Goal: Task Accomplishment & Management: Complete application form

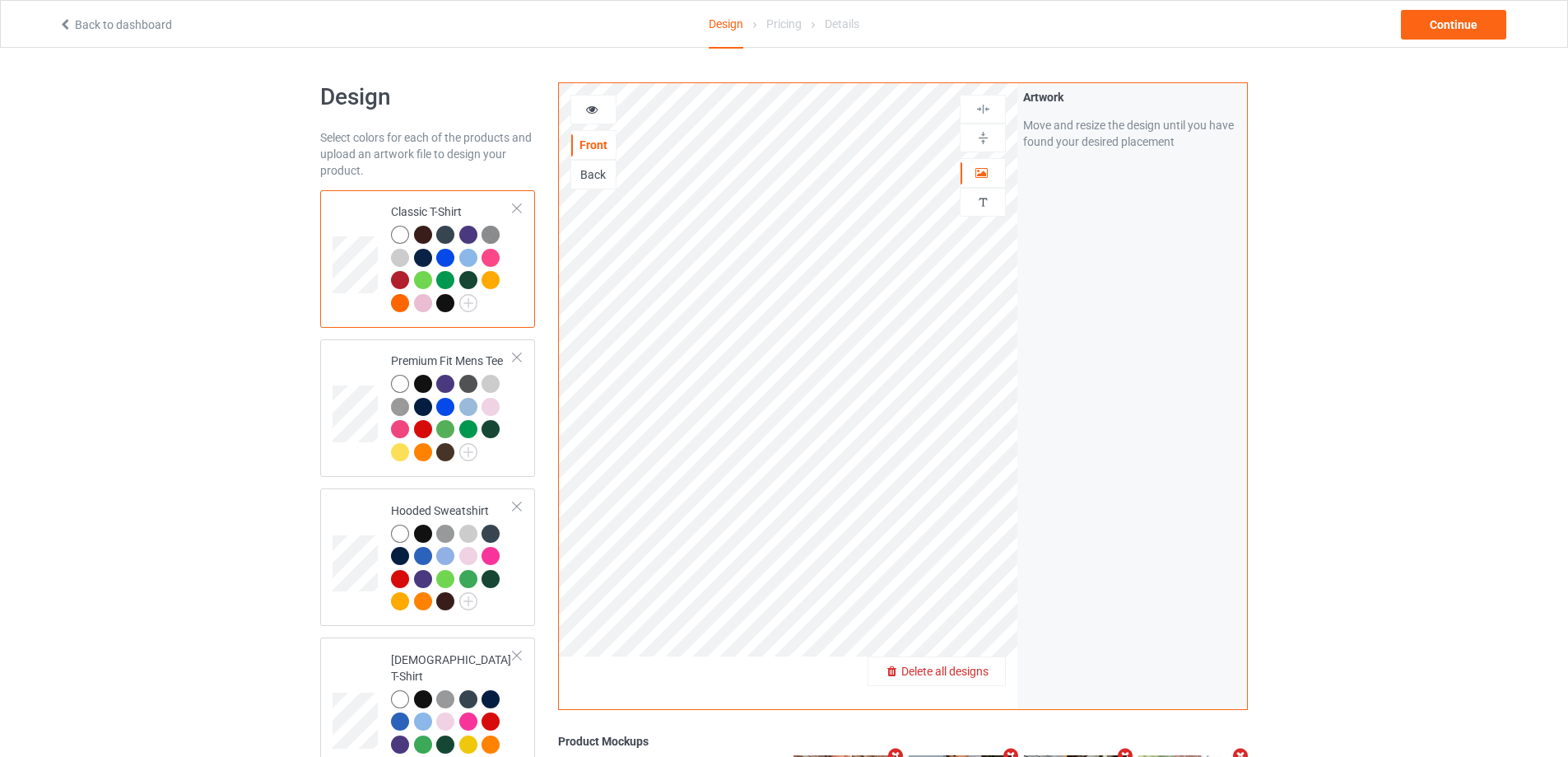
click at [976, 674] on span "Delete all designs" at bounding box center [945, 671] width 87 height 13
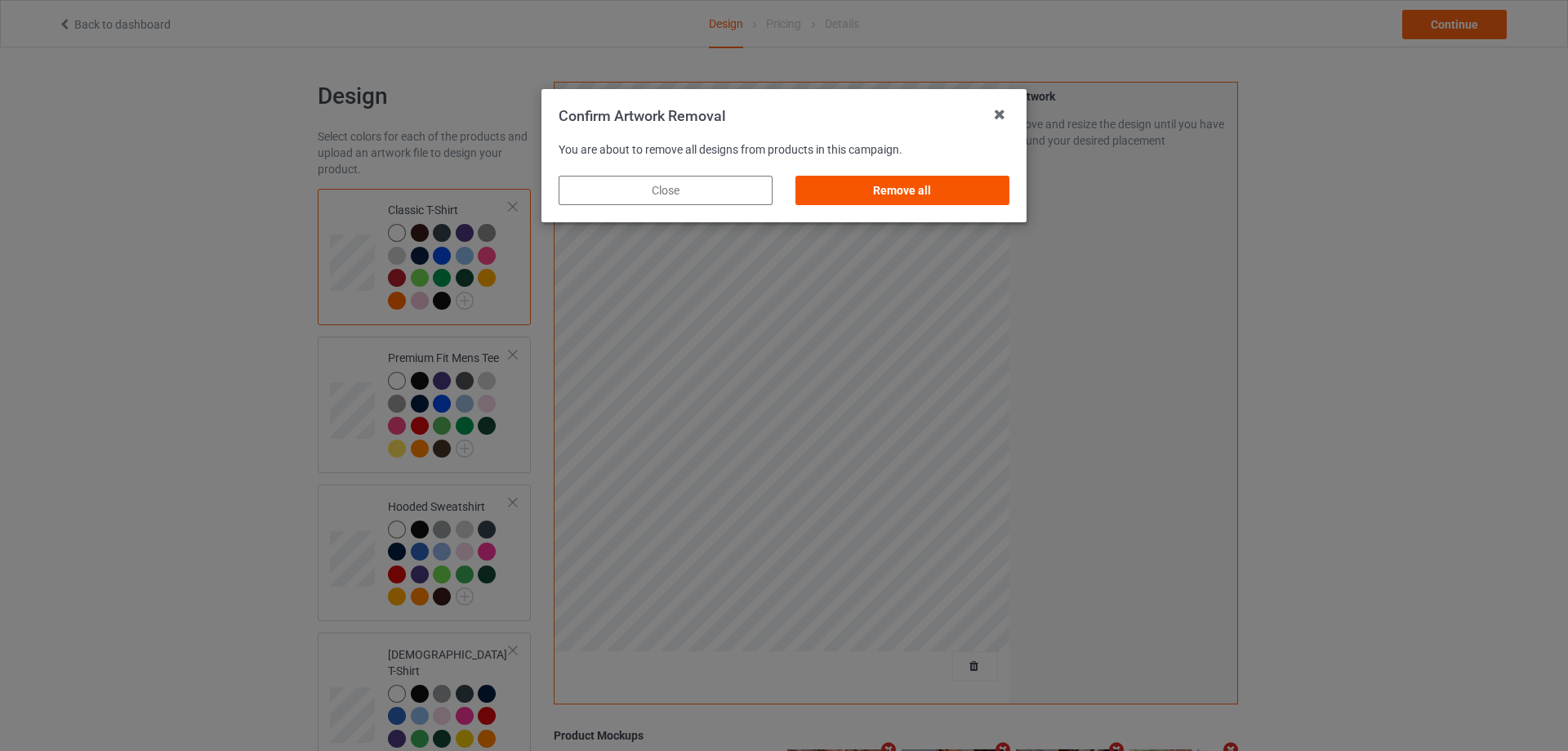
click at [985, 186] on div "Remove all" at bounding box center [902, 190] width 214 height 29
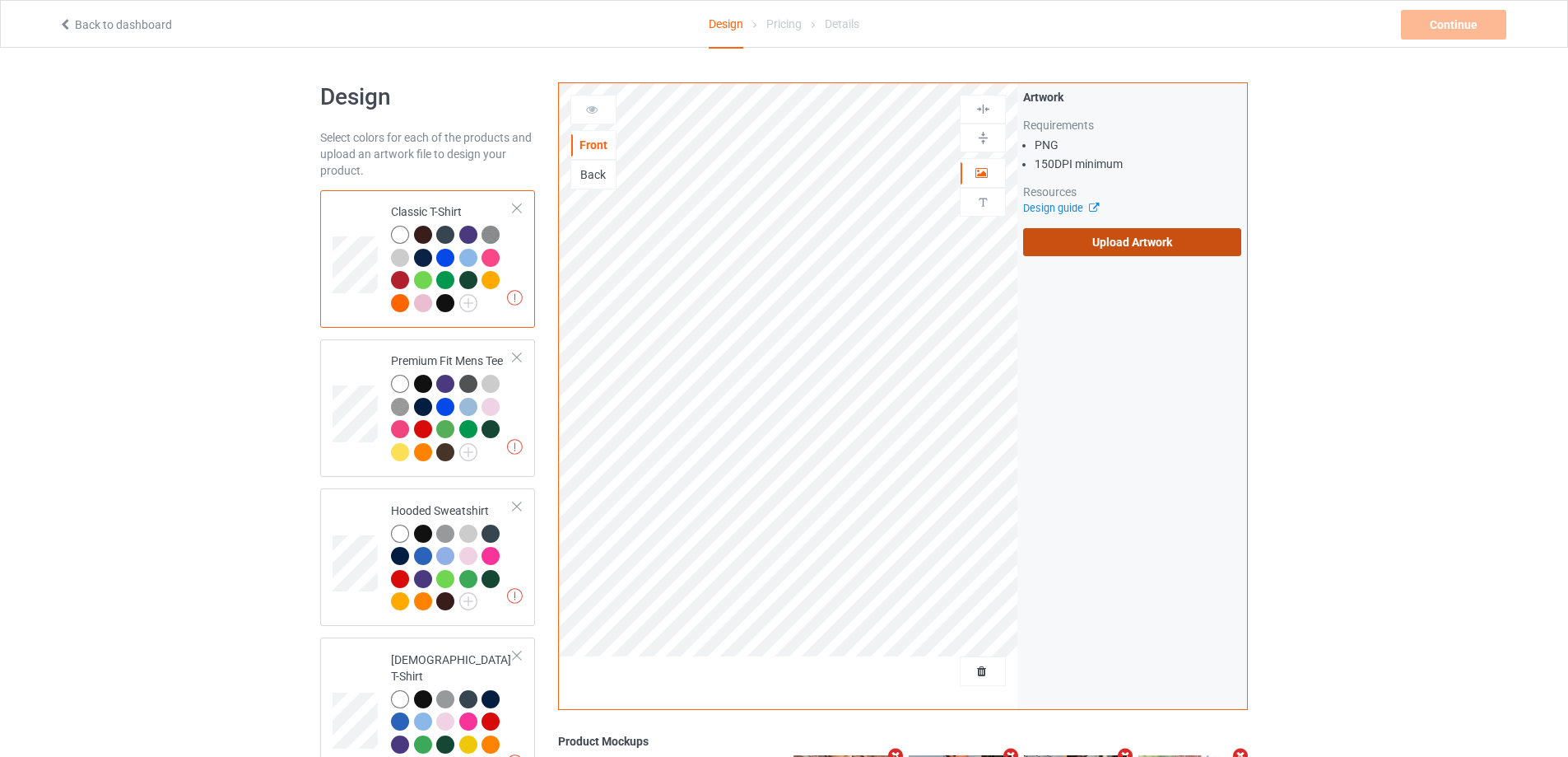
click at [1083, 232] on label "Upload Artwork" at bounding box center [1133, 242] width 218 height 28
click at [0, 0] on input "Upload Artwork" at bounding box center [0, 0] width 0 height 0
click at [1097, 258] on div "Artwork Requirements PNG 150 DPI minimum Resources Design guide Upload Artwork" at bounding box center [1133, 173] width 230 height 178
click at [1095, 247] on label "Upload Artwork" at bounding box center [1133, 242] width 218 height 28
click at [0, 0] on input "Upload Artwork" at bounding box center [0, 0] width 0 height 0
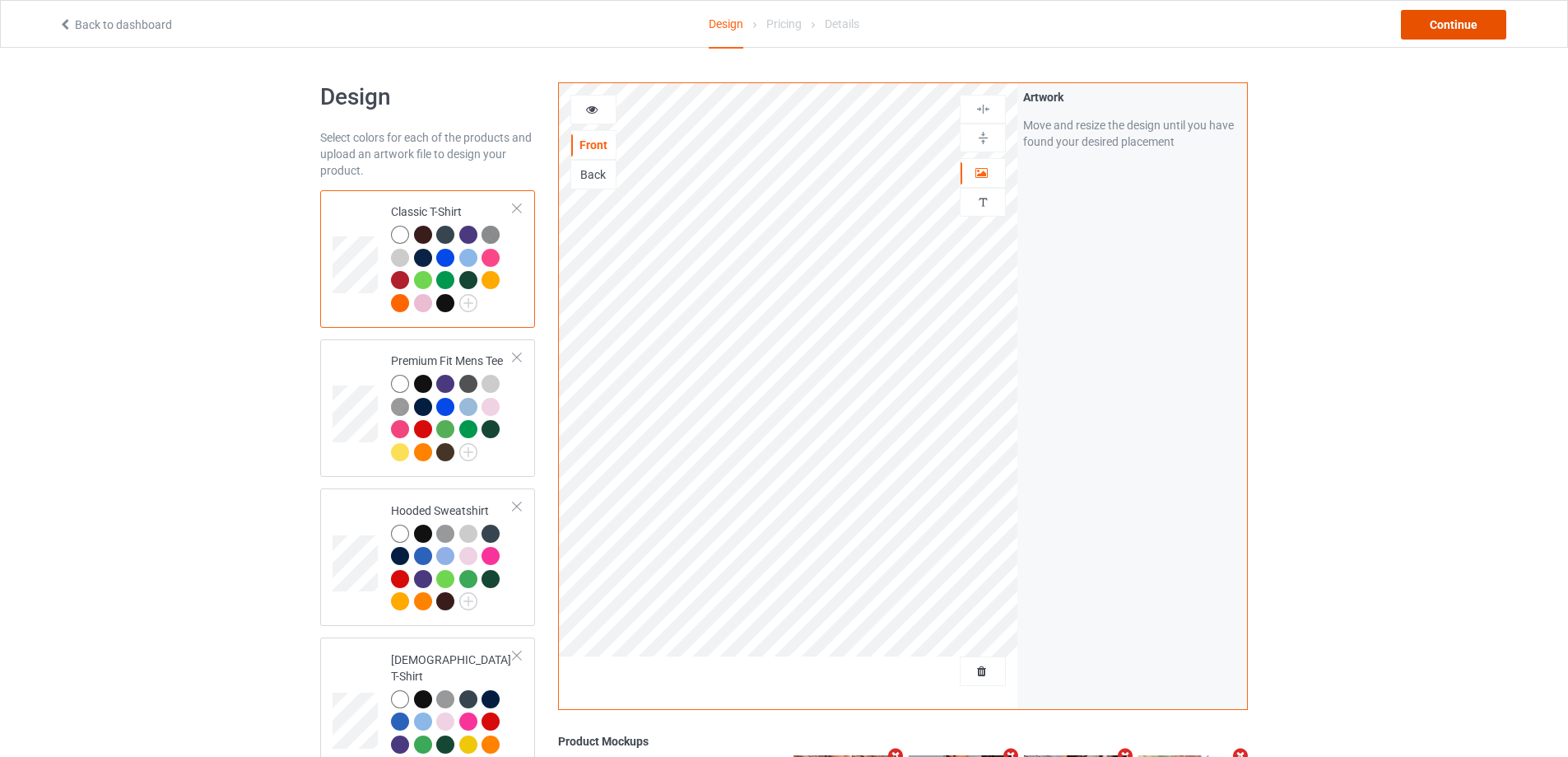
click at [1480, 12] on div "Continue" at bounding box center [1453, 24] width 105 height 29
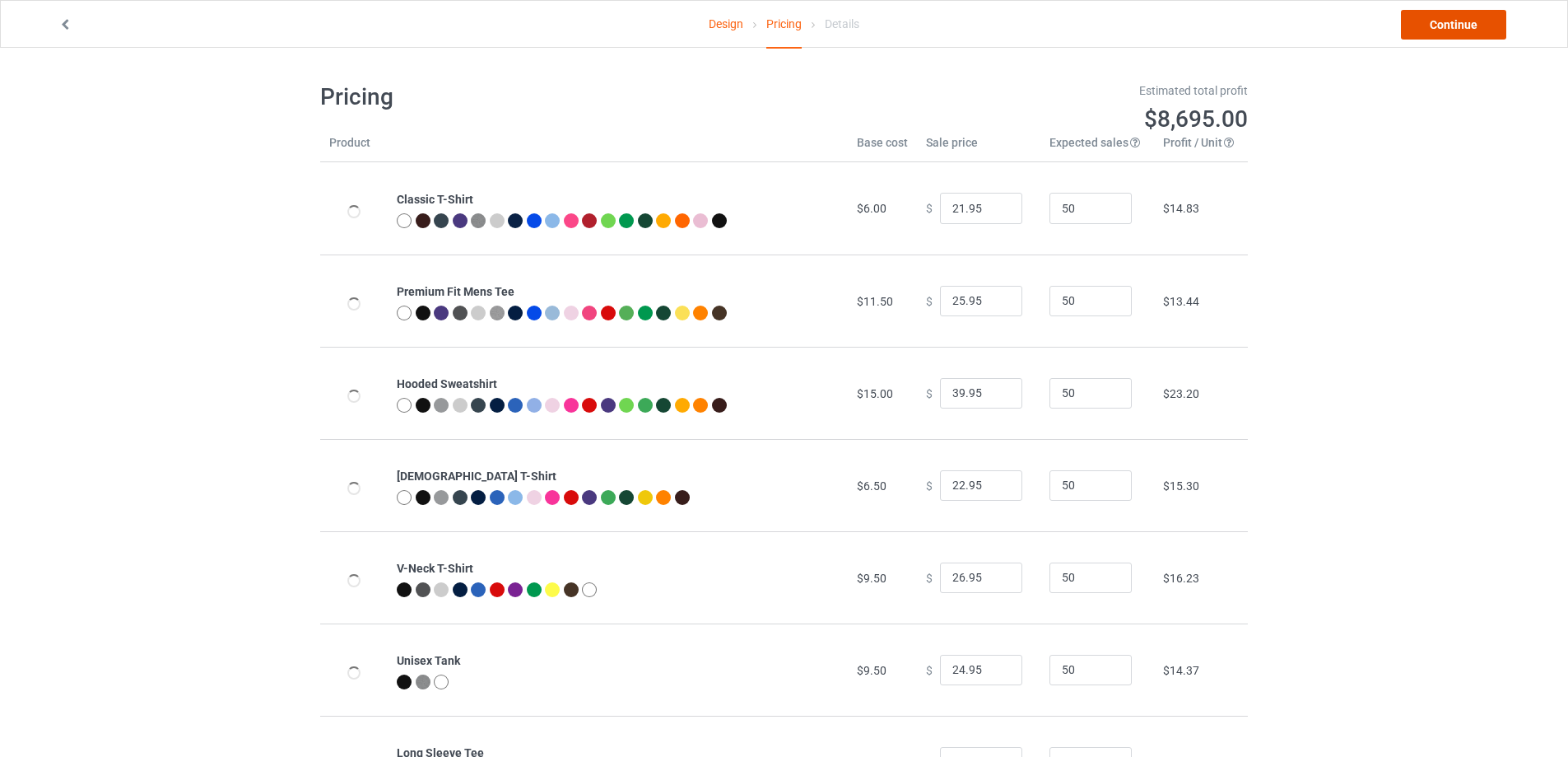
click at [1481, 10] on link "Continue" at bounding box center [1453, 24] width 105 height 29
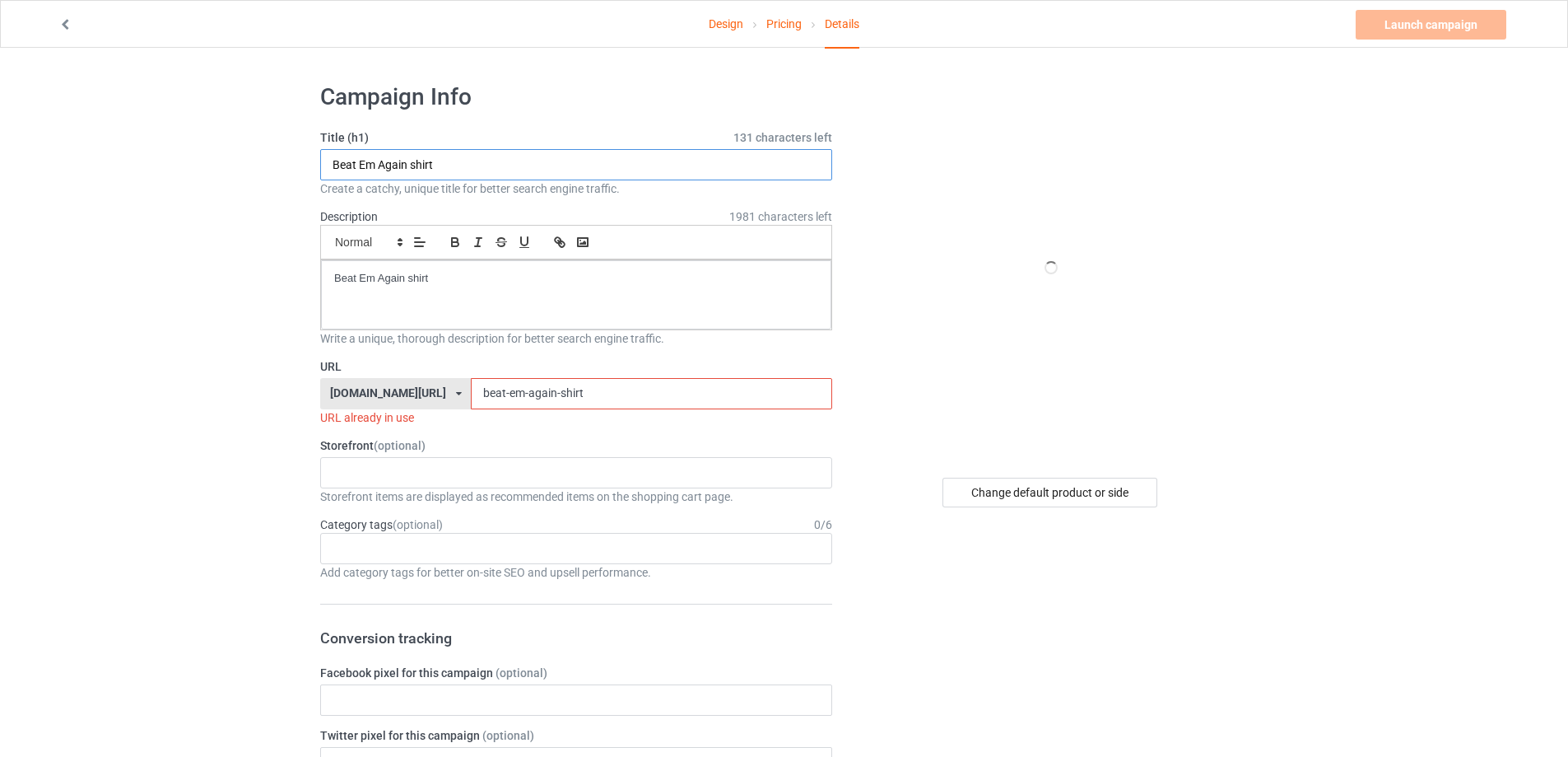
drag, startPoint x: 329, startPoint y: 185, endPoint x: 237, endPoint y: 193, distance: 92.3
paste input "It's Always Sunny in Phillies Pay Homage"
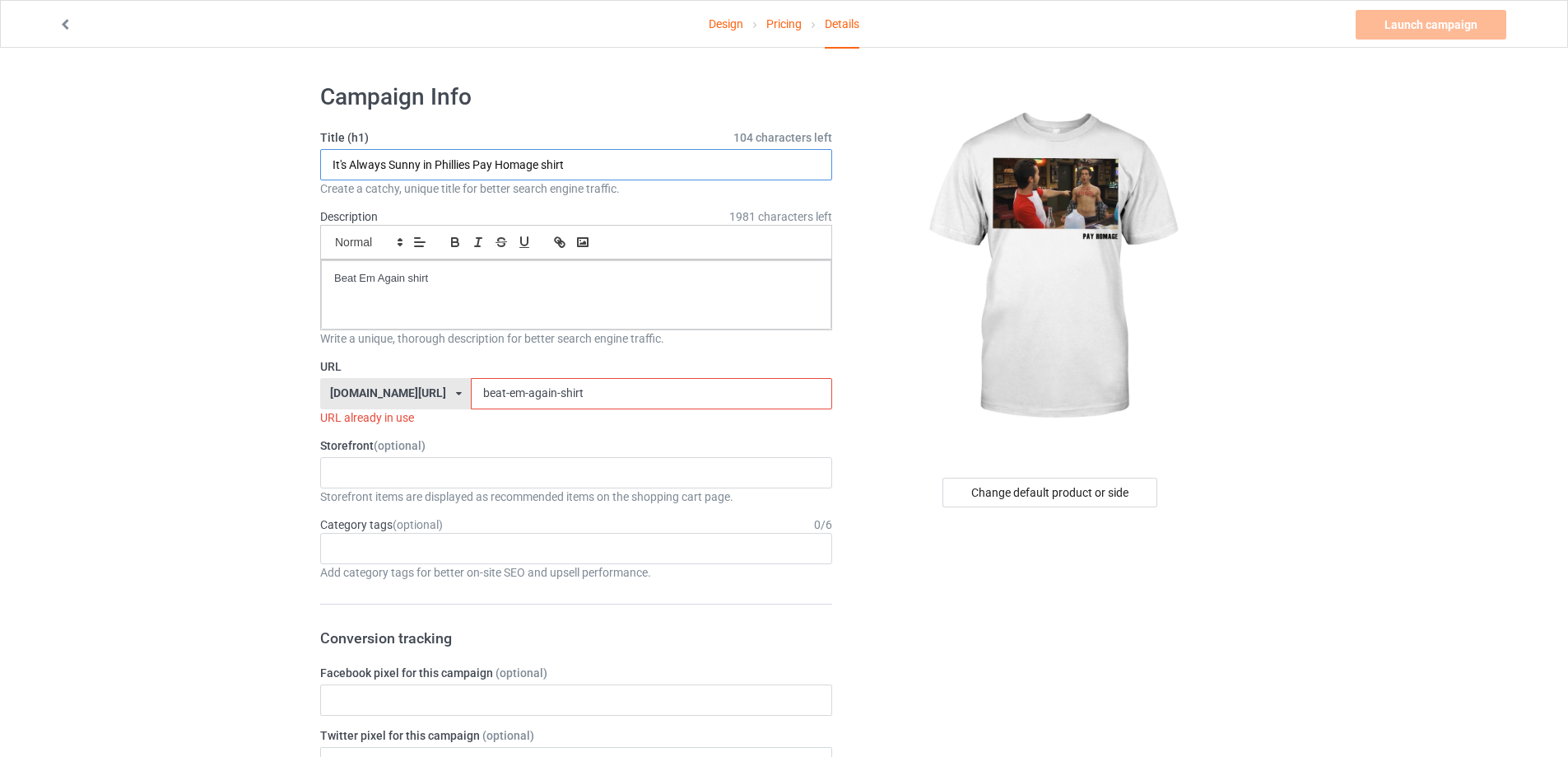
type input "It's Always Sunny in Phillies Pay Homage shirt"
drag, startPoint x: 497, startPoint y: 286, endPoint x: 165, endPoint y: 277, distance: 332.1
drag, startPoint x: 562, startPoint y: 389, endPoint x: 413, endPoint y: 389, distance: 149.0
click at [414, 389] on div "[DOMAIN_NAME][URL] [DOMAIN_NAME][URL] [DOMAIN_NAME][URL] 5cd2f964b197f721e1cad2…" at bounding box center [577, 393] width 512 height 31
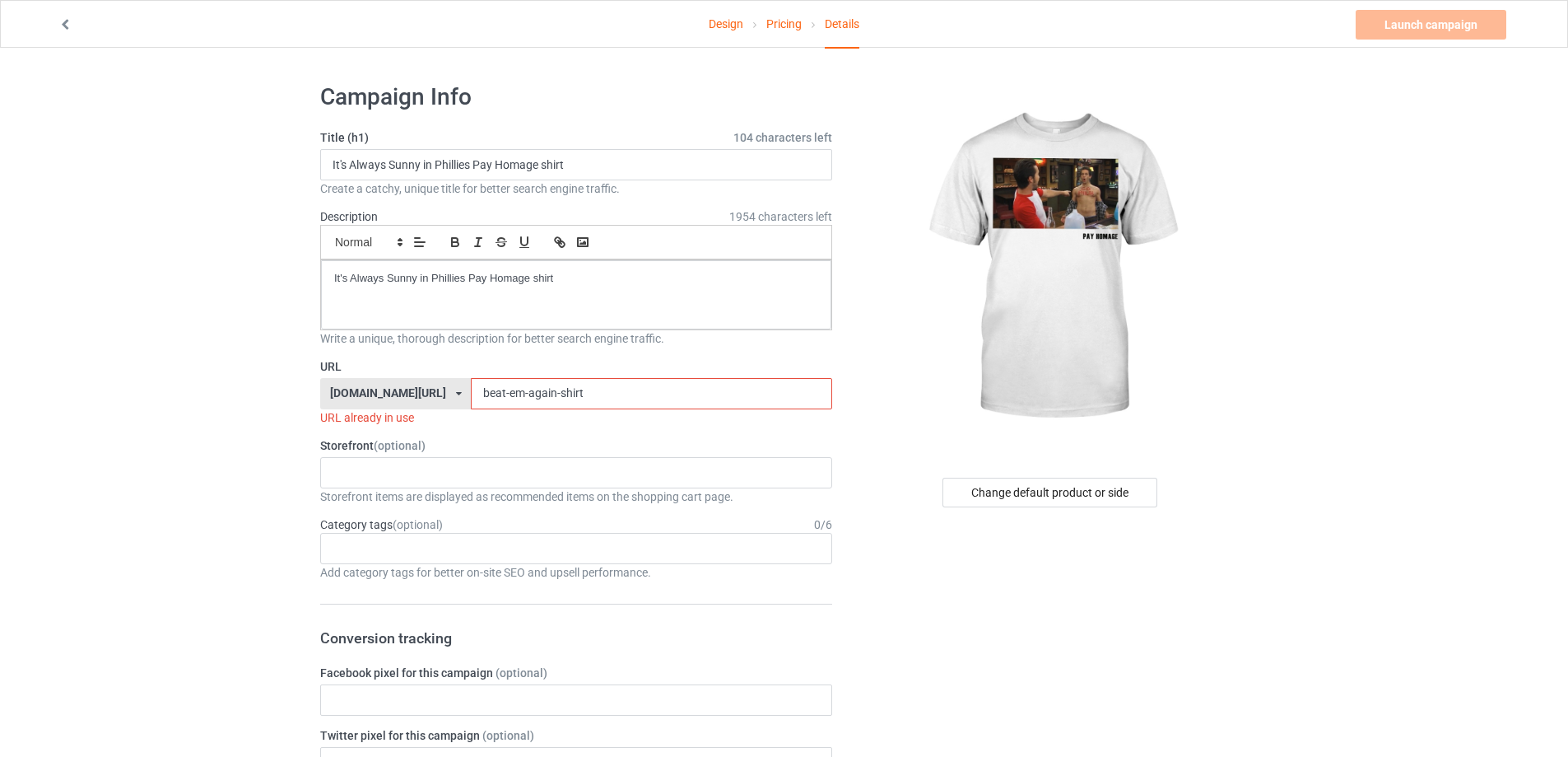
paste input "its-always-sunny-in-phillies-pay-homage"
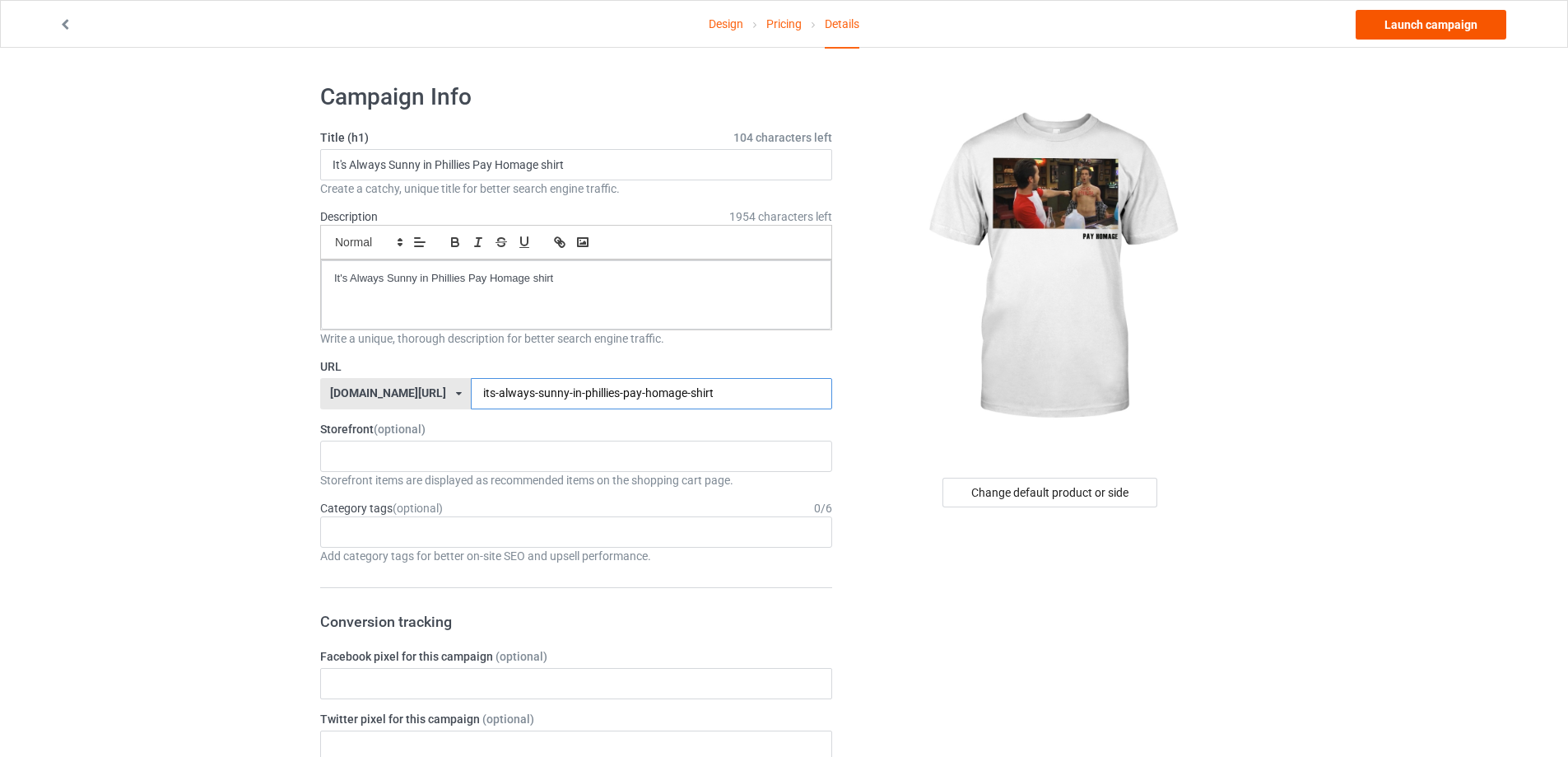
type input "its-always-sunny-in-phillies-pay-homage-shirt"
click at [1411, 24] on link "Launch campaign" at bounding box center [1430, 24] width 151 height 29
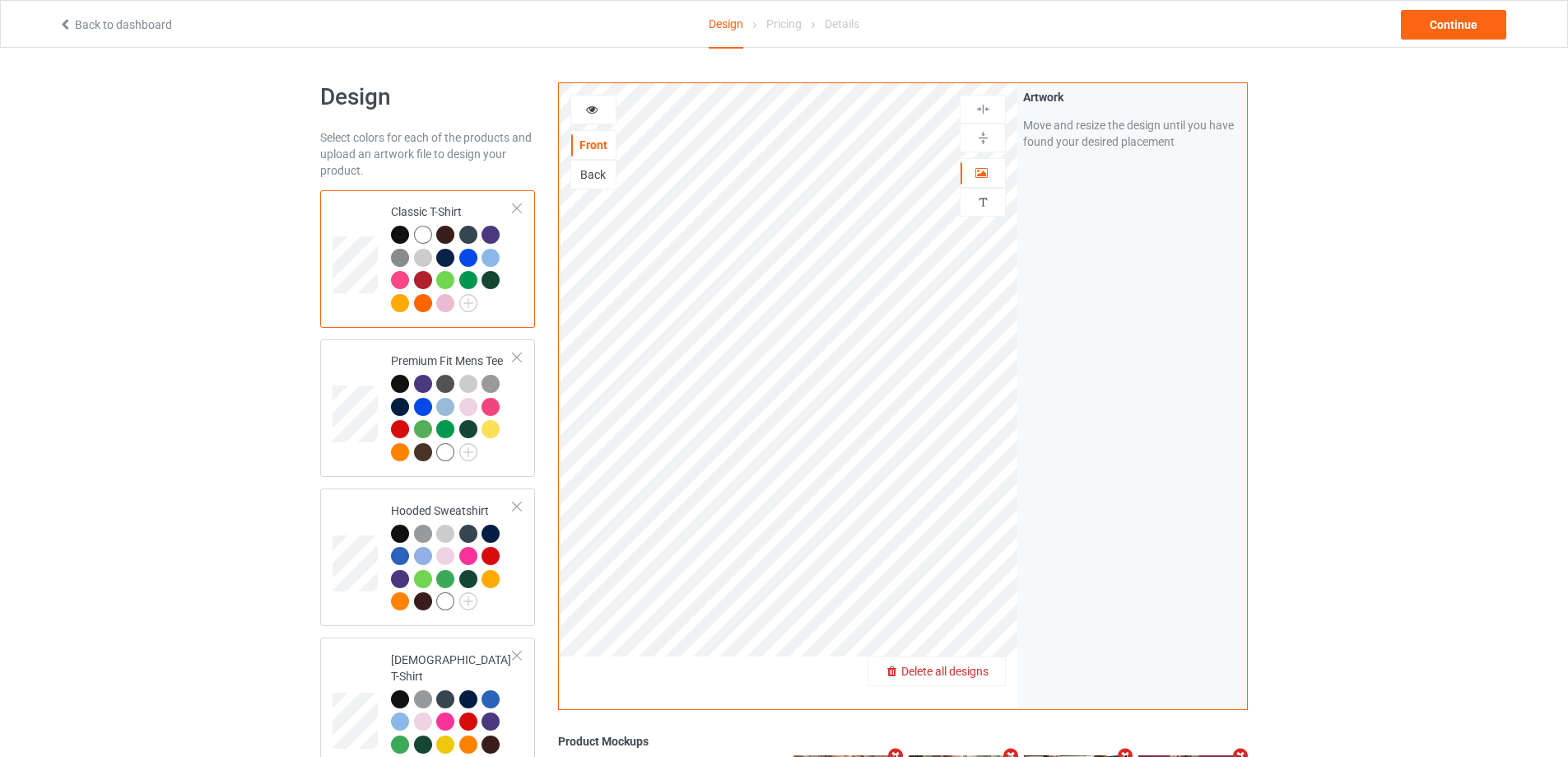
click at [971, 670] on span "Delete all designs" at bounding box center [945, 671] width 87 height 13
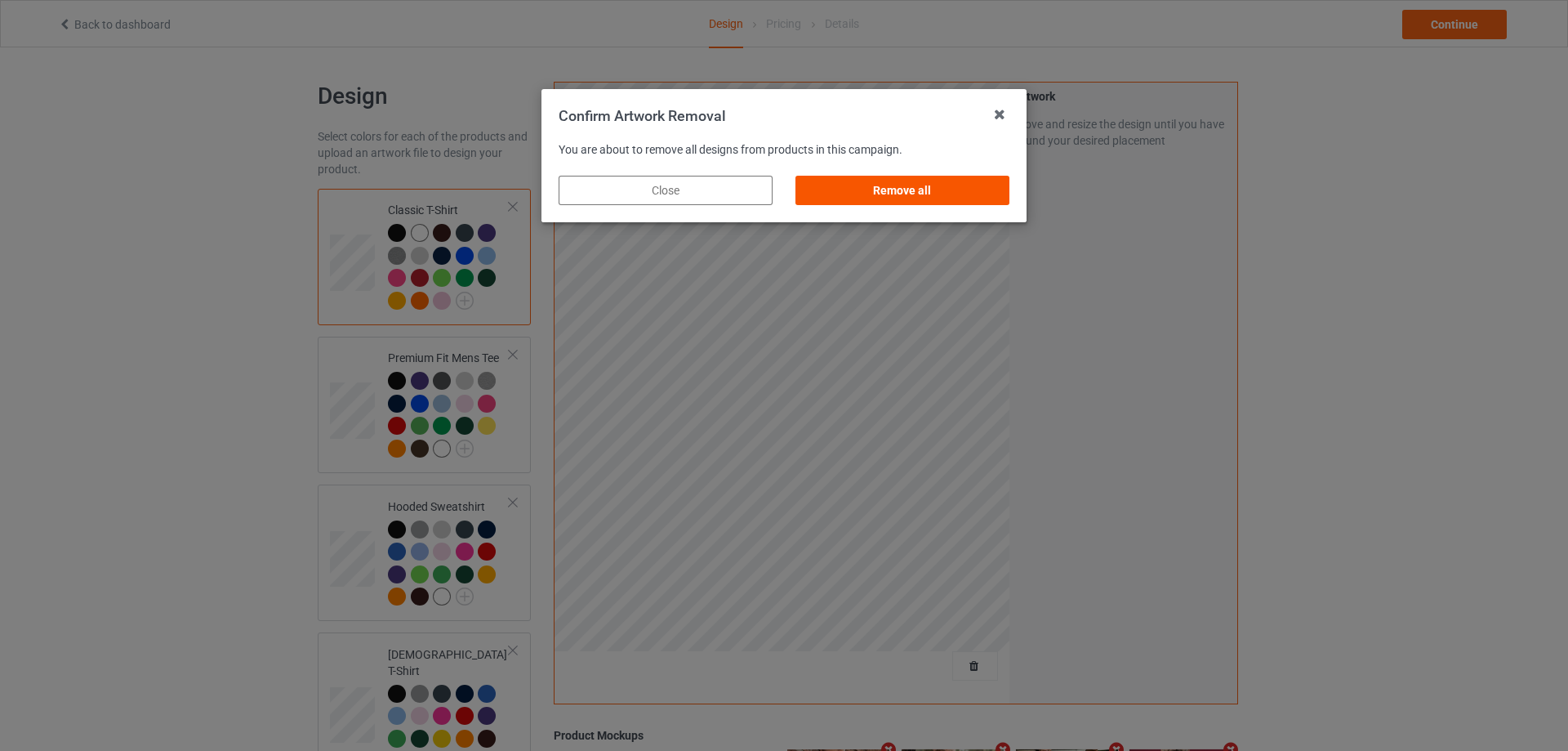
click at [981, 192] on div "Remove all" at bounding box center [902, 190] width 214 height 29
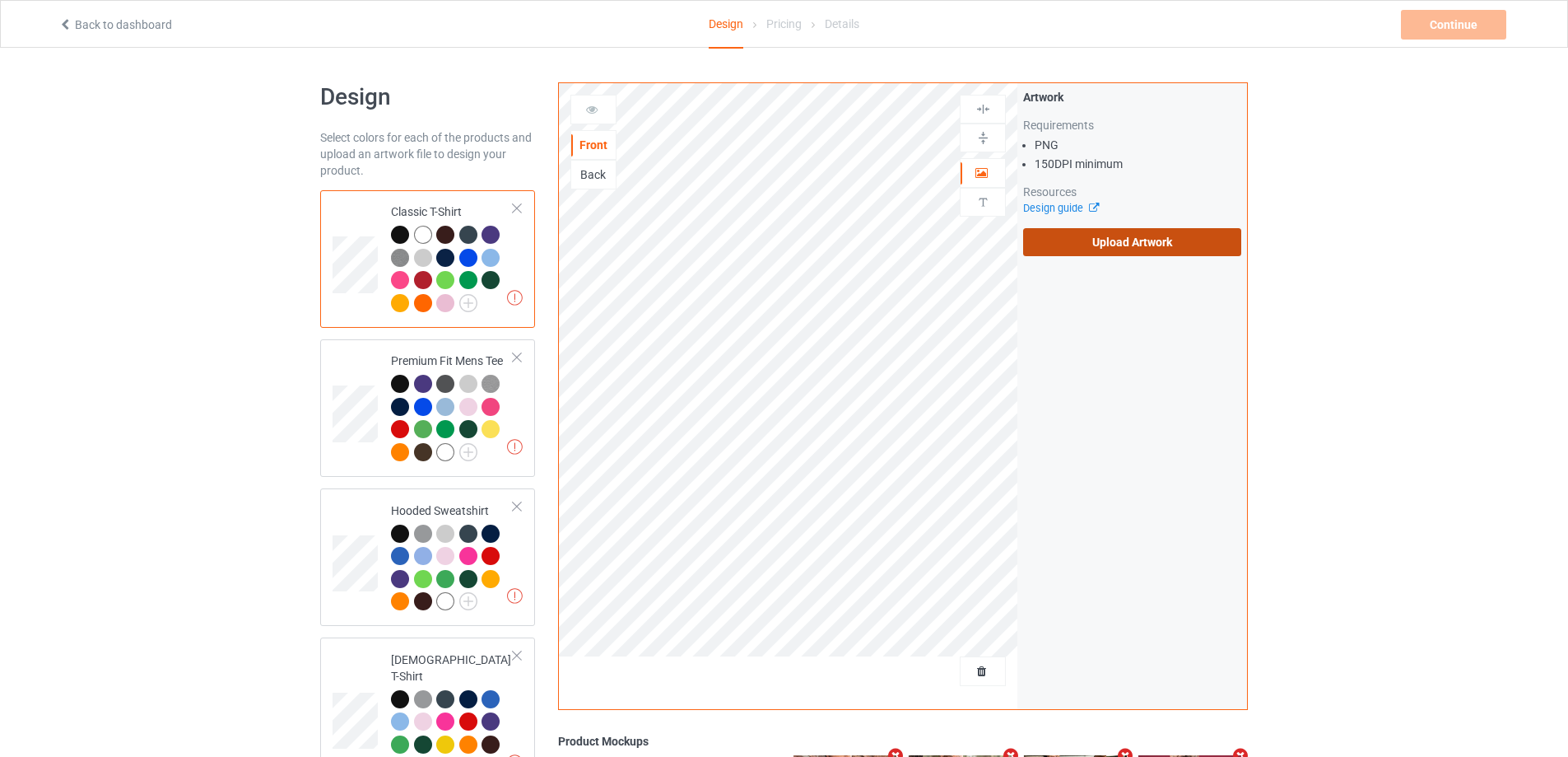
click at [1098, 232] on div "Artwork Requirements PNG 150 DPI minimum Resources Design guide Upload Artwork" at bounding box center [1133, 173] width 218 height 167
click at [1139, 247] on label "Upload Artwork" at bounding box center [1133, 242] width 218 height 28
click at [0, 0] on input "Upload Artwork" at bounding box center [0, 0] width 0 height 0
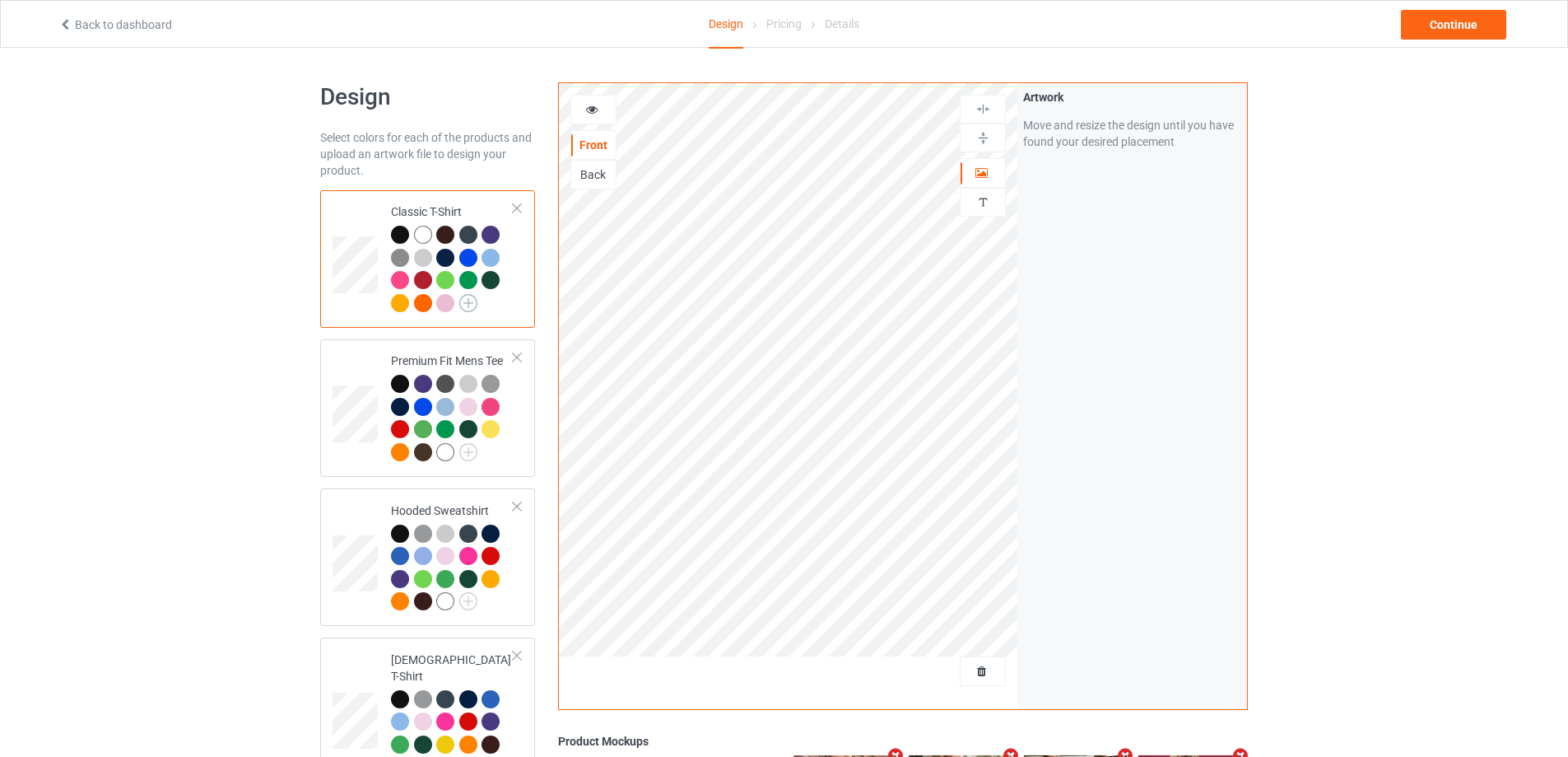
click at [468, 305] on img at bounding box center [468, 303] width 18 height 18
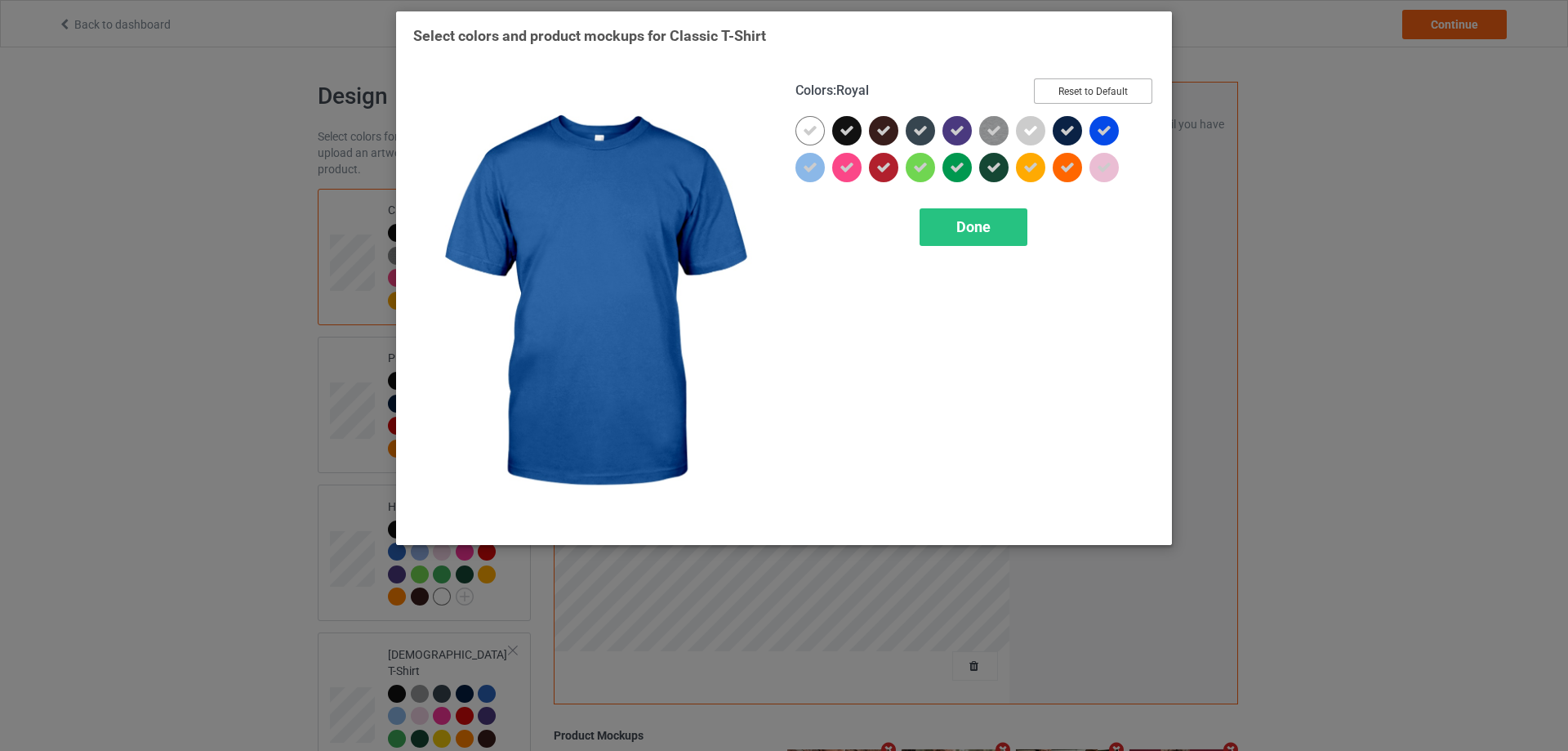
click at [1092, 89] on button "Reset to Default" at bounding box center [1094, 90] width 119 height 25
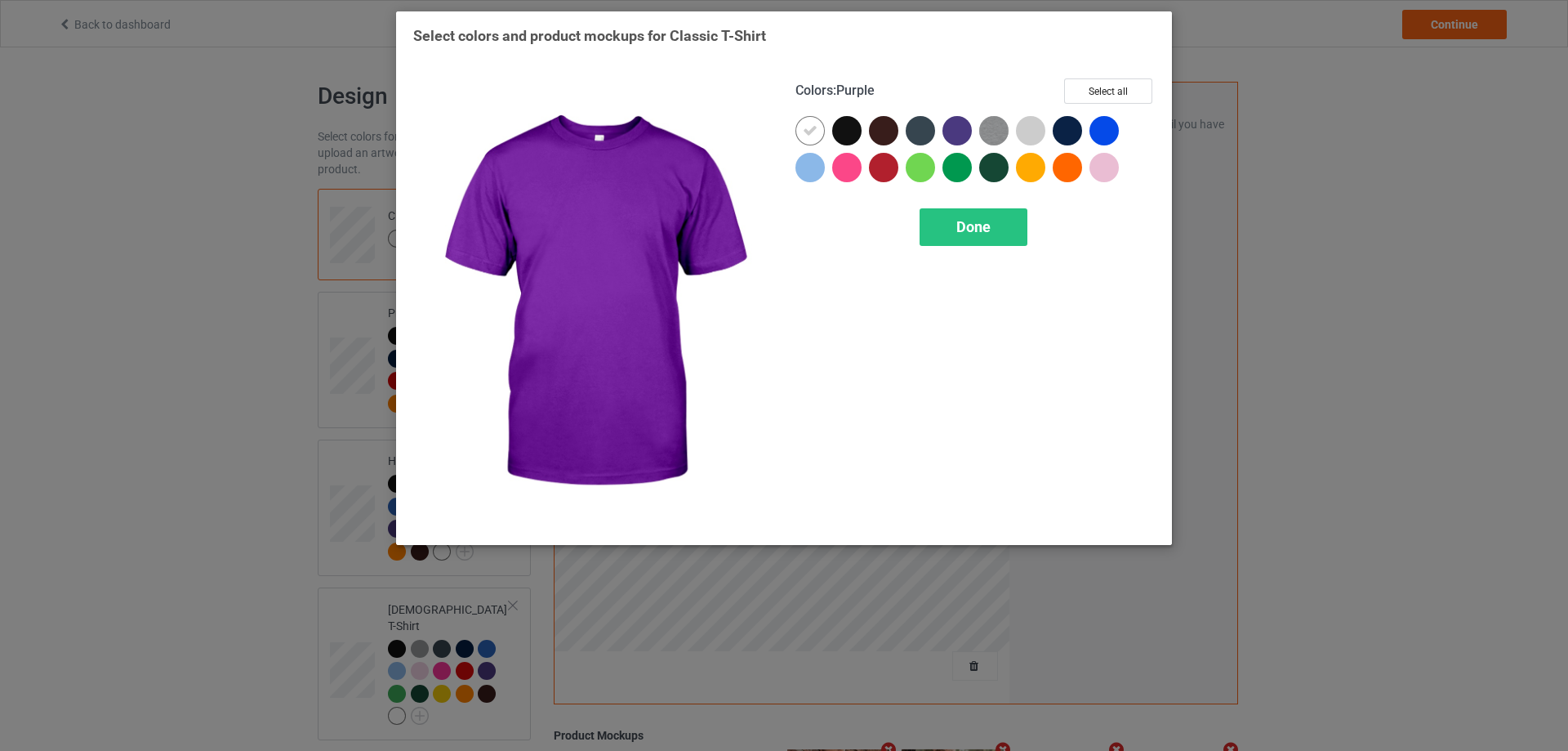
click at [949, 138] on div at bounding box center [957, 130] width 29 height 29
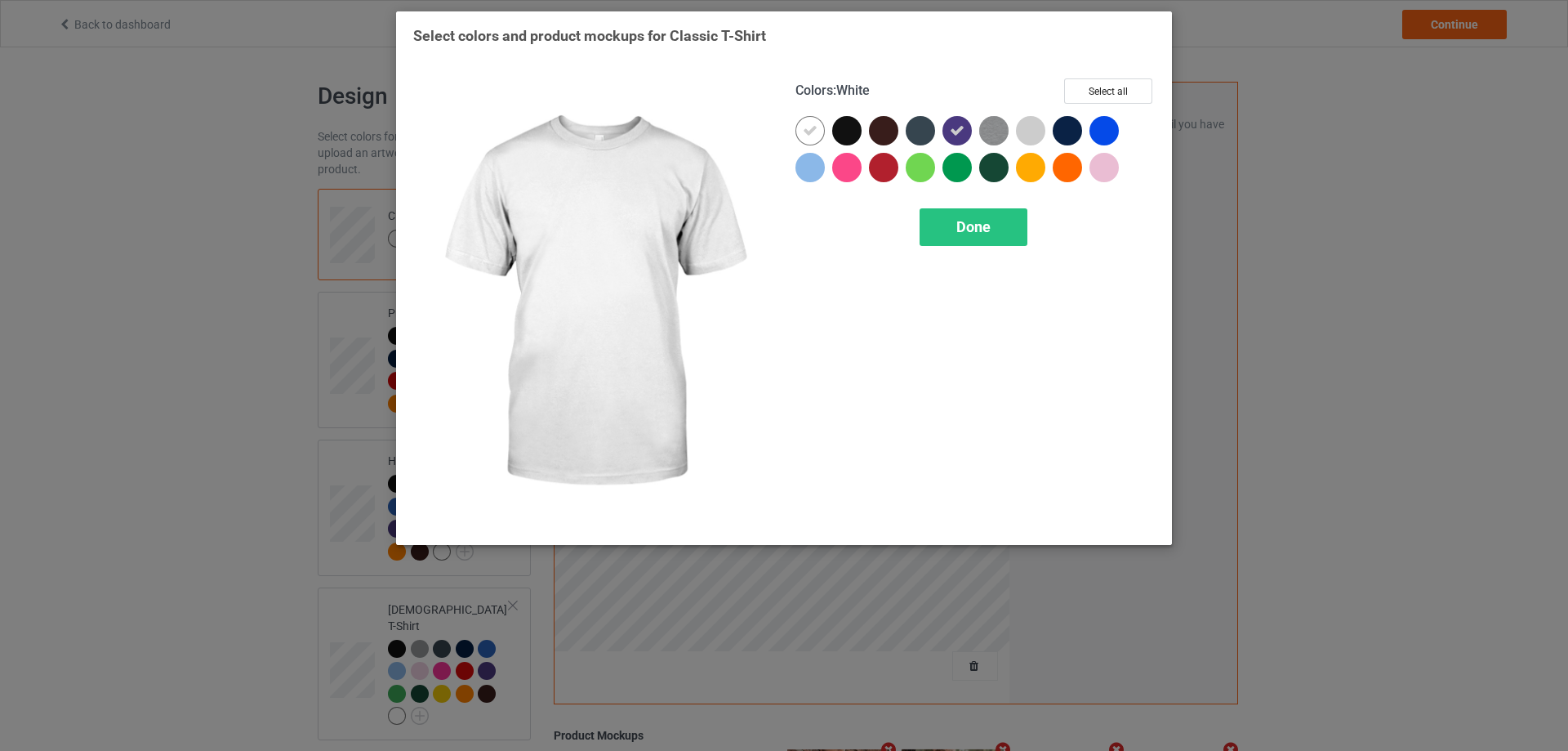
click at [814, 130] on icon at bounding box center [810, 131] width 15 height 15
click at [814, 130] on div at bounding box center [809, 130] width 29 height 29
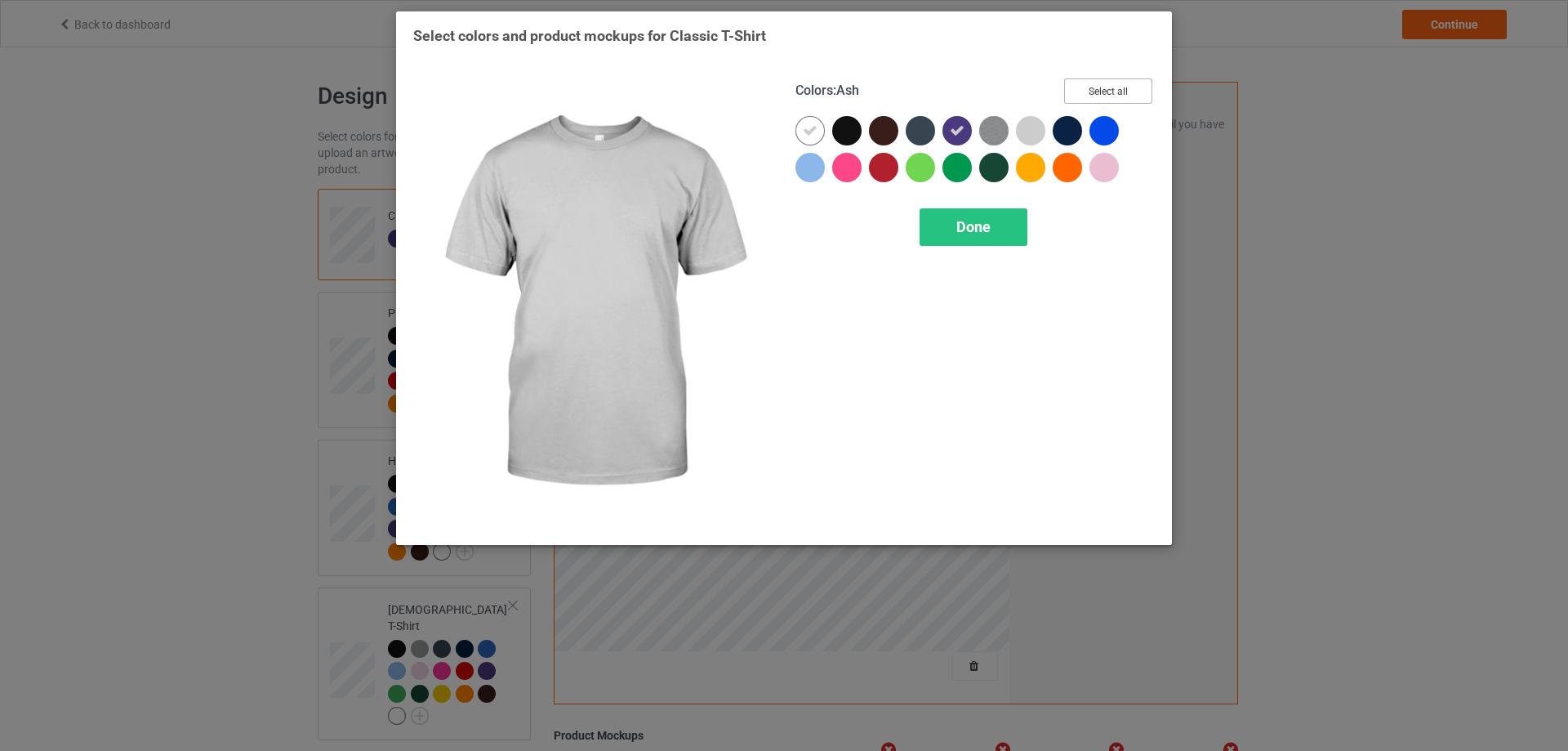
click at [1099, 86] on button "Select all" at bounding box center [1109, 90] width 88 height 25
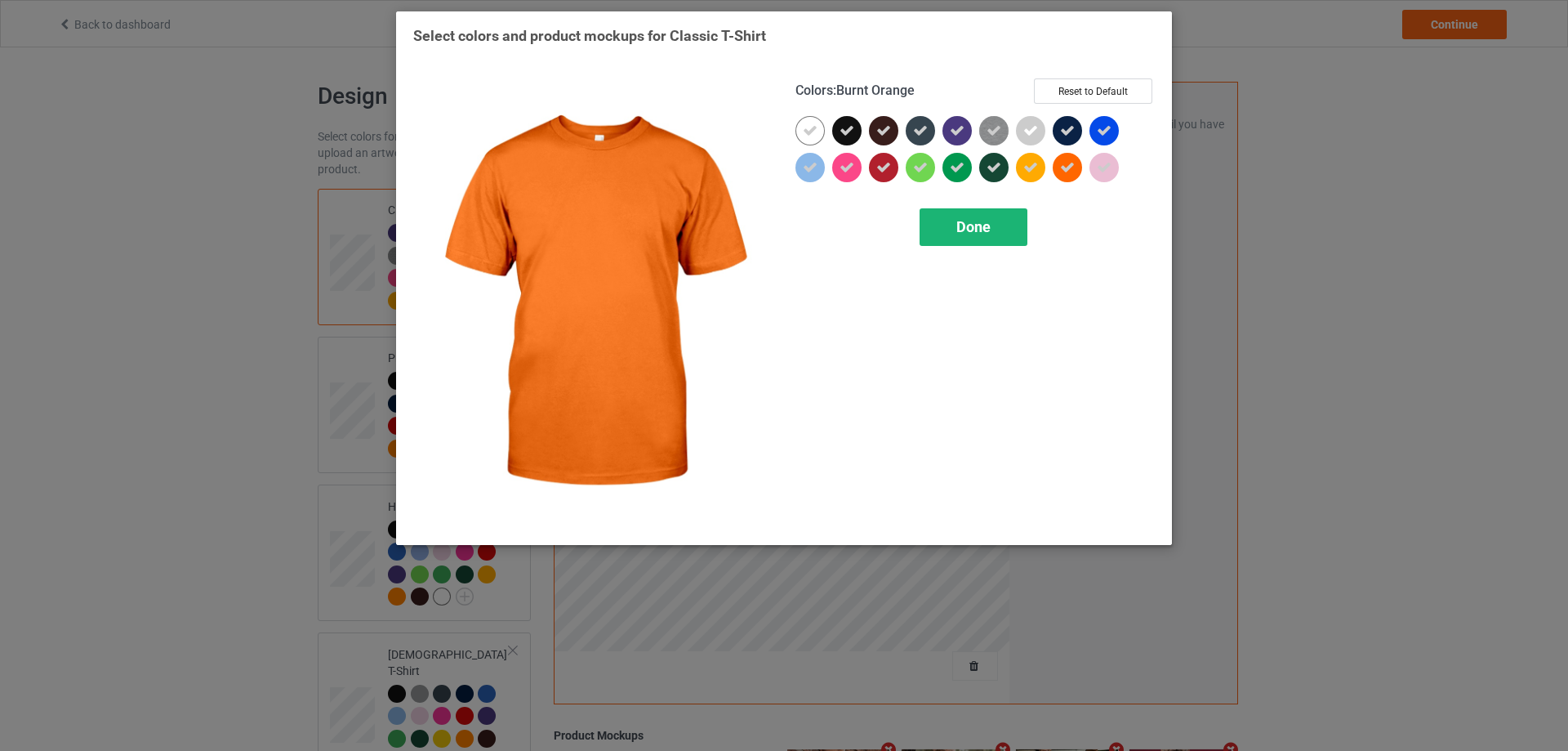
click at [1000, 225] on div "Done" at bounding box center [973, 227] width 108 height 38
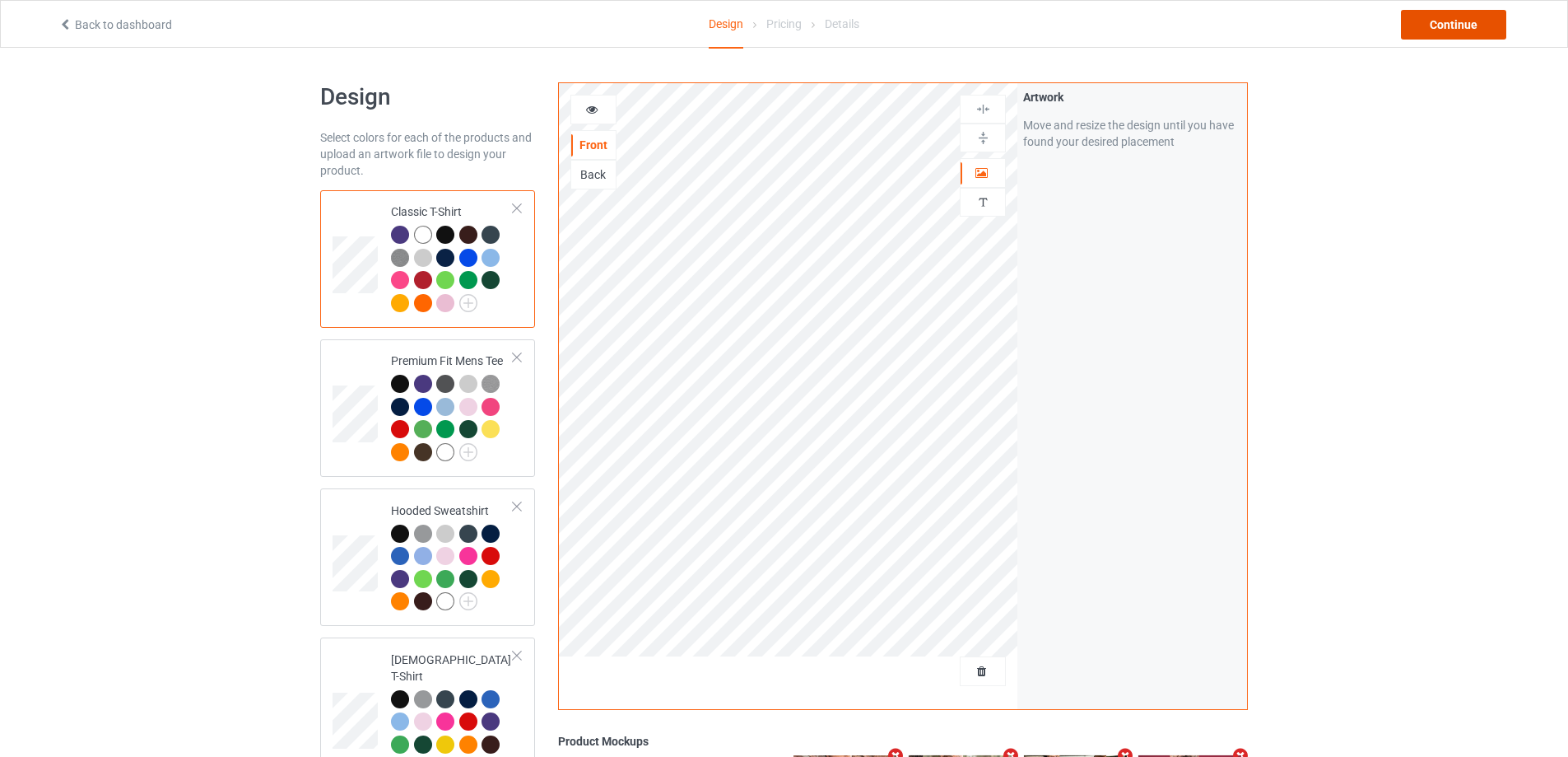
click at [1461, 27] on div "Continue" at bounding box center [1453, 24] width 105 height 29
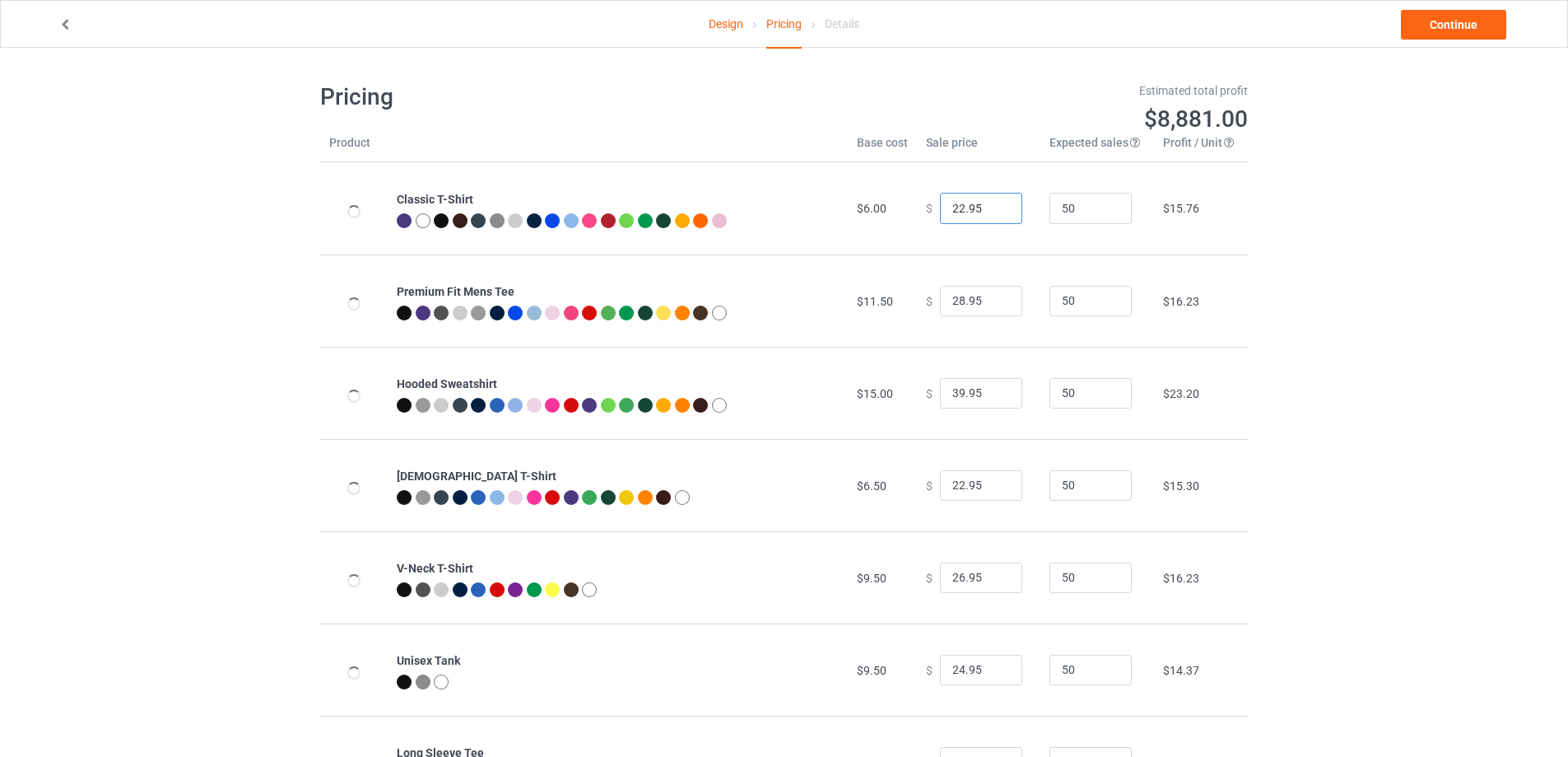
drag, startPoint x: 956, startPoint y: 202, endPoint x: 950, endPoint y: 221, distance: 19.9
click at [950, 221] on input "22.95" at bounding box center [981, 208] width 83 height 31
type input "21.95"
click at [1454, 28] on link "Continue" at bounding box center [1453, 24] width 105 height 29
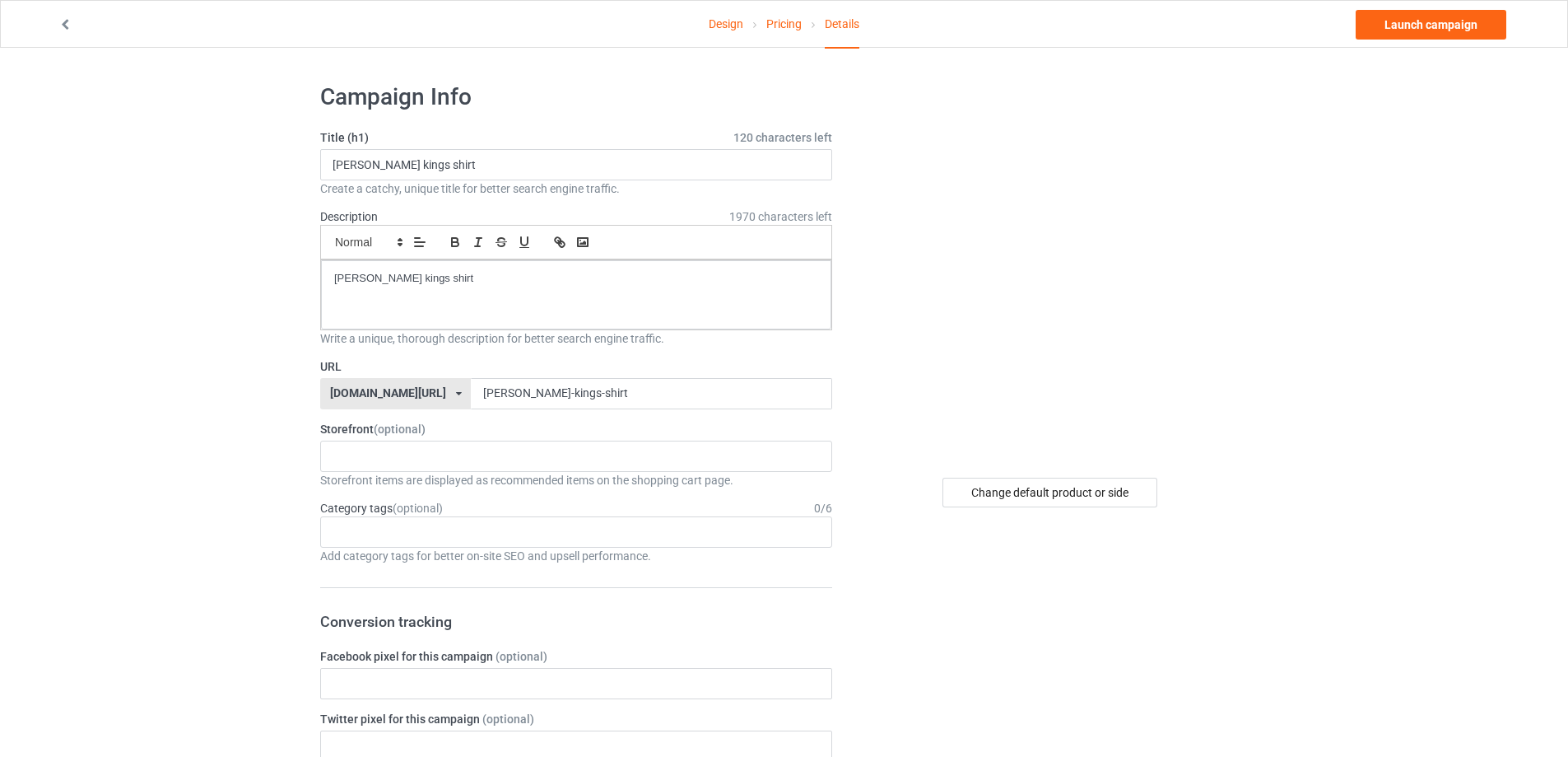
click at [1441, 8] on div "Design Pricing Details Launch campaign" at bounding box center [784, 24] width 1474 height 46
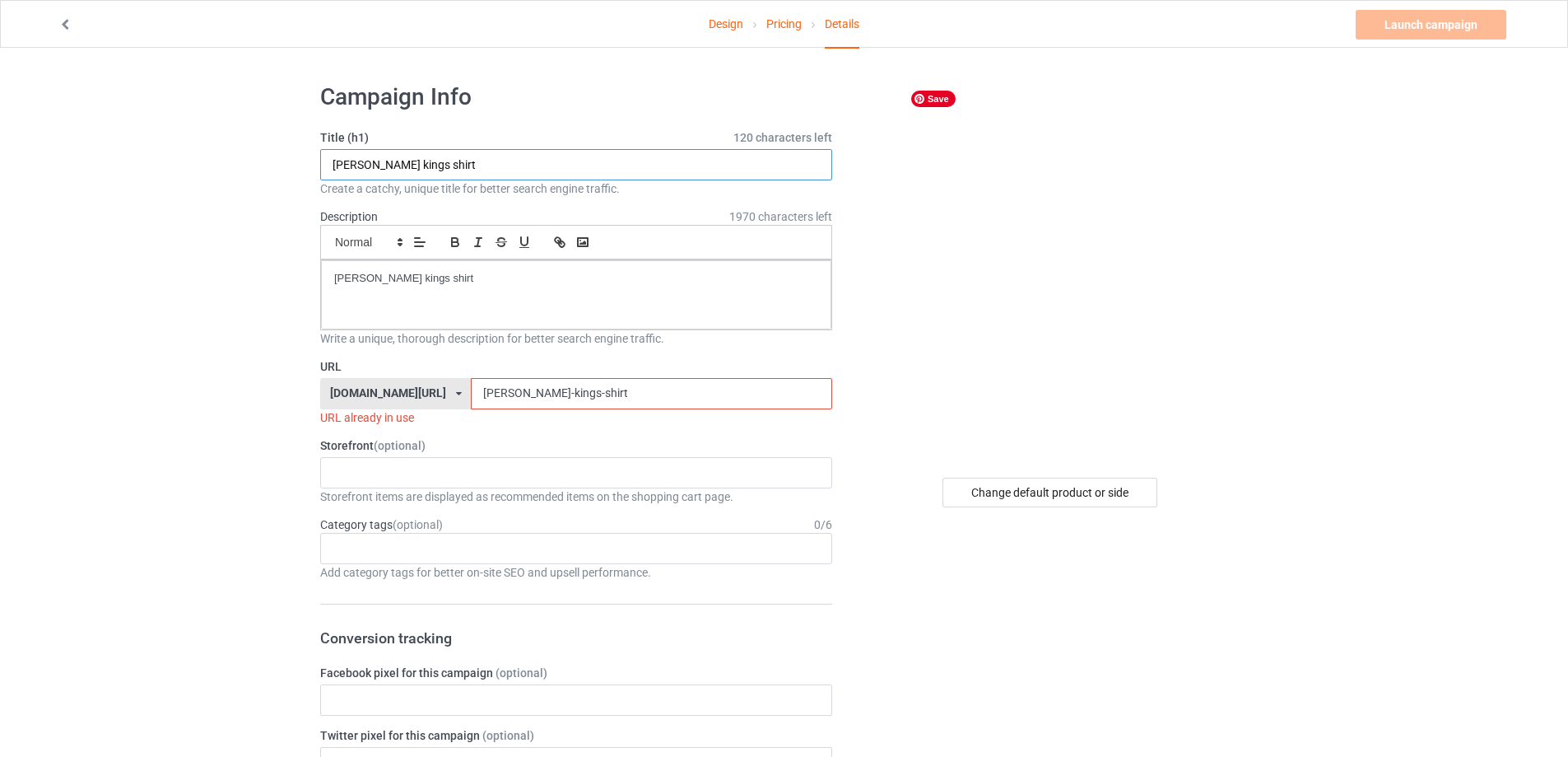
drag, startPoint x: 518, startPoint y: 175, endPoint x: 183, endPoint y: 184, distance: 335.1
paste input "https://teeregular.com/campaign/mystery-wrestling-"
drag, startPoint x: 514, startPoint y: 167, endPoint x: 576, endPoint y: 305, distance: 151.3
click at [708, 178] on input "https://teeregular.com/campaign/mystery-wrestling-shirt" at bounding box center [577, 164] width 512 height 31
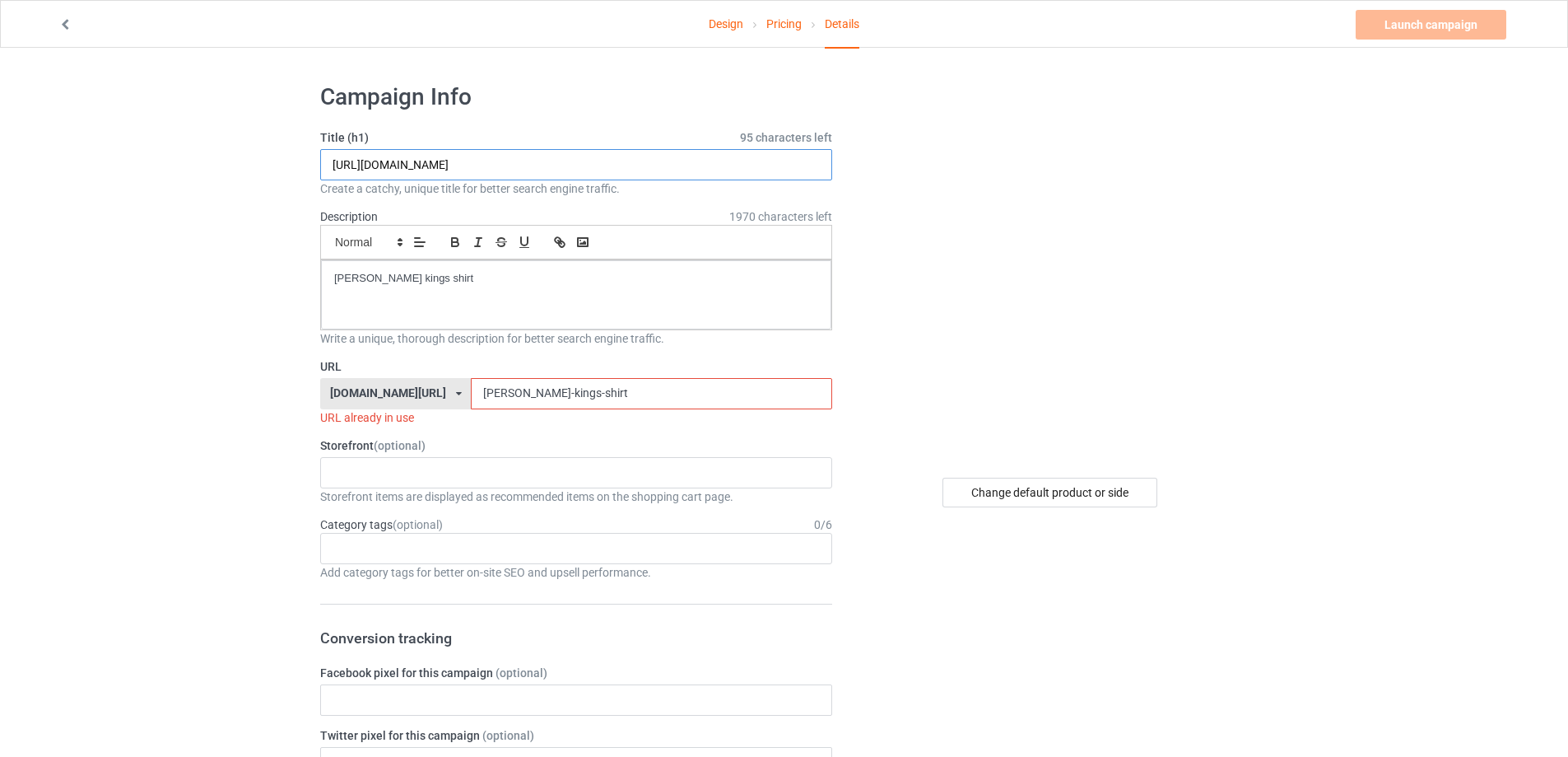
type input "https://teeregular.com/campaign/mystery-wrestling-shirt"
drag, startPoint x: 605, startPoint y: 402, endPoint x: 294, endPoint y: 401, distance: 311.0
paste input "mystery-wrestling"
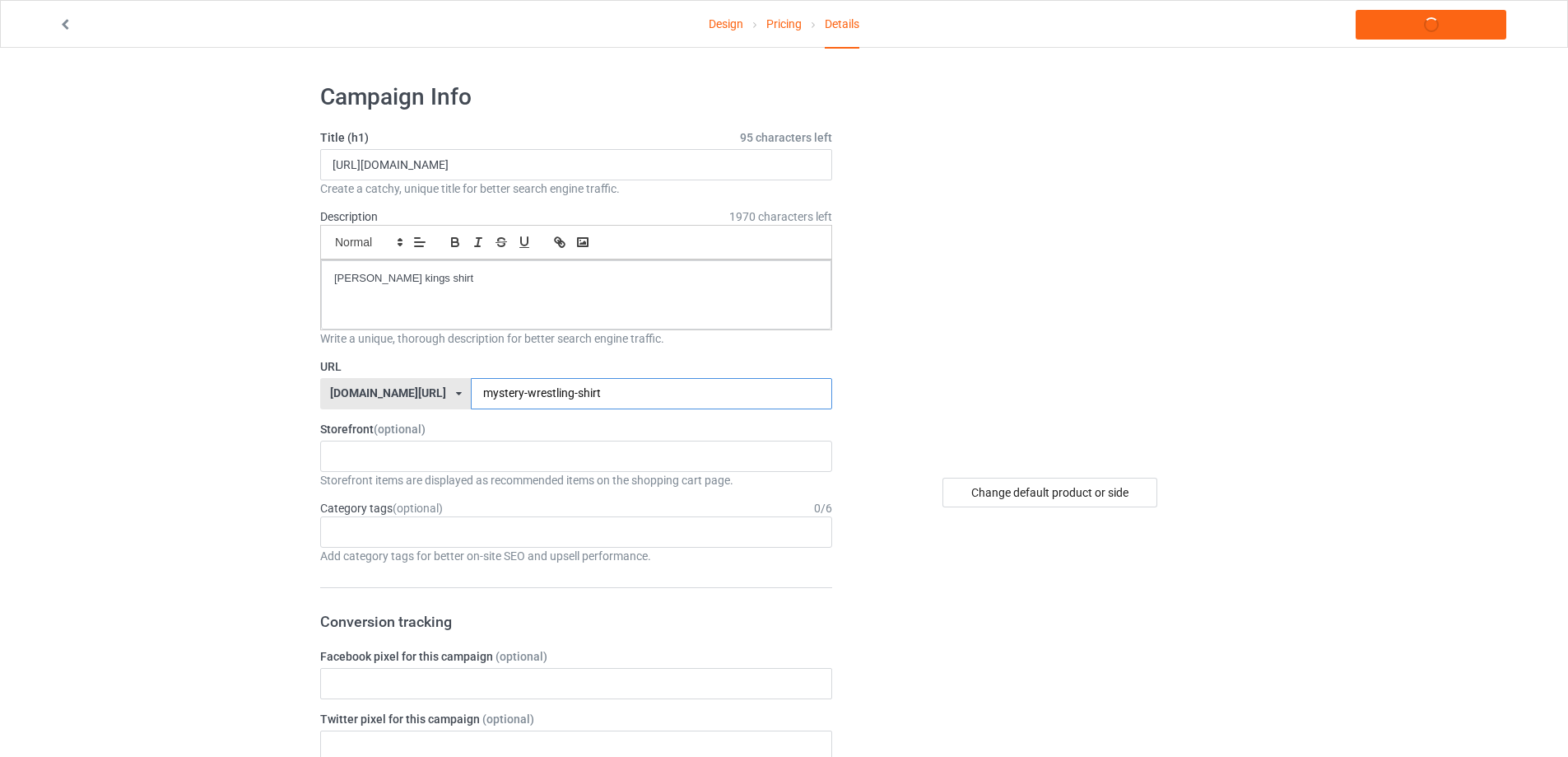
type input "mystery-wrestling-shirt"
click at [585, 165] on input "https://teeregular.com/campaign/mystery-wrestling-shirt" at bounding box center [577, 164] width 512 height 31
click at [645, 157] on input "https://teeregular.com/campaign/mystery-wrestling-shirt" at bounding box center [577, 164] width 512 height 31
click at [652, 173] on input "https://teeregular.com/campaign/mystery-wrestling-shirt" at bounding box center [577, 164] width 512 height 31
drag, startPoint x: 655, startPoint y: 168, endPoint x: 377, endPoint y: 189, distance: 278.8
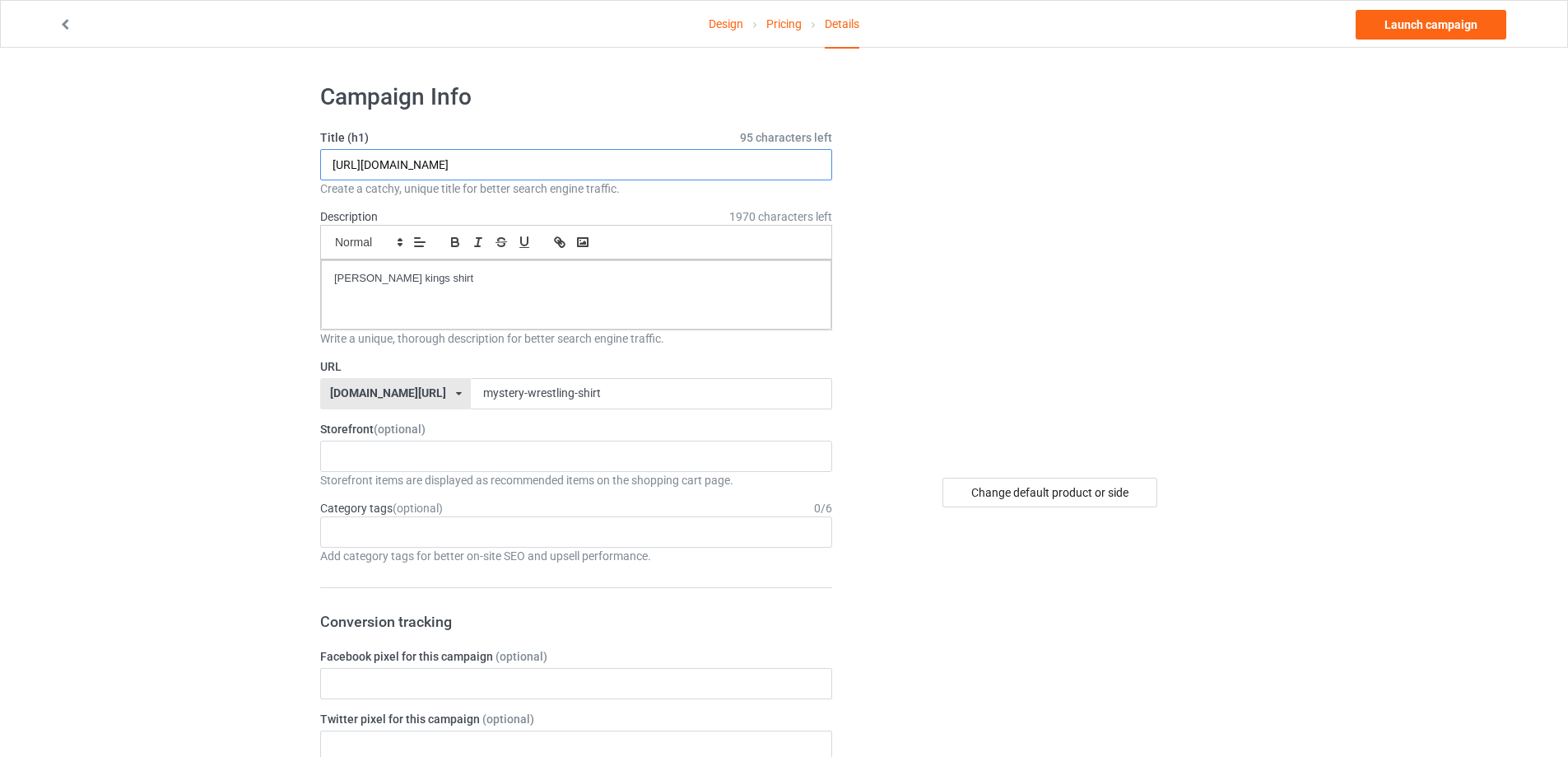
paste input "Mystery wrestling"
type input "Mystery wrestling shirt"
drag, startPoint x: 517, startPoint y: 281, endPoint x: 526, endPoint y: 393, distance: 112.4
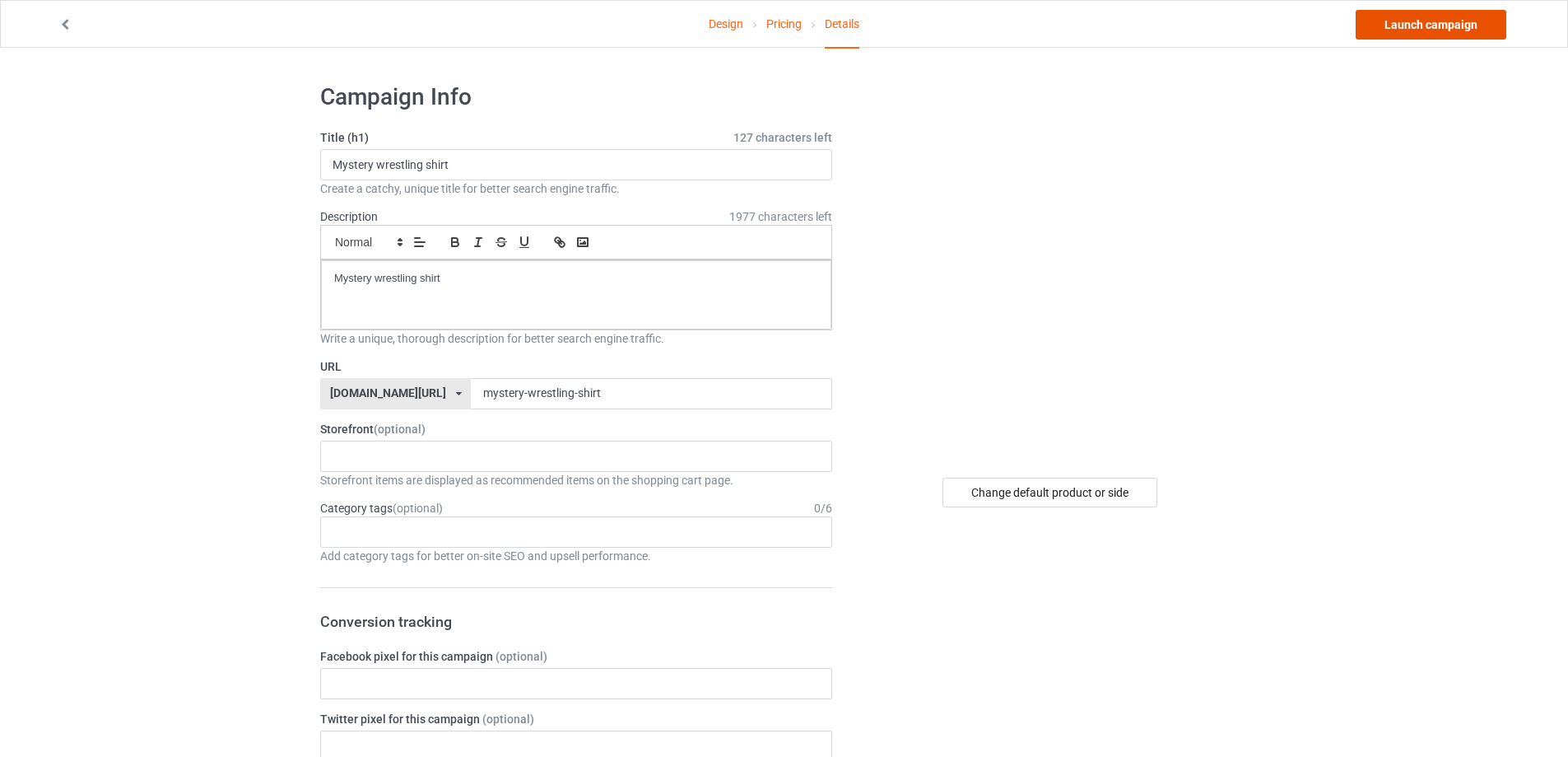
click at [1469, 16] on link "Launch campaign" at bounding box center [1430, 24] width 151 height 29
